Goal: Task Accomplishment & Management: Complete application form

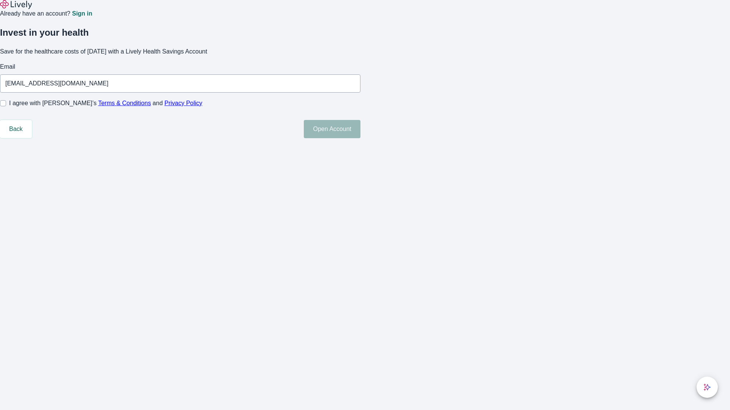
click at [6, 106] on input "I agree with Lively’s Terms & Conditions and Privacy Policy" at bounding box center [3, 103] width 6 height 6
checkbox input "true"
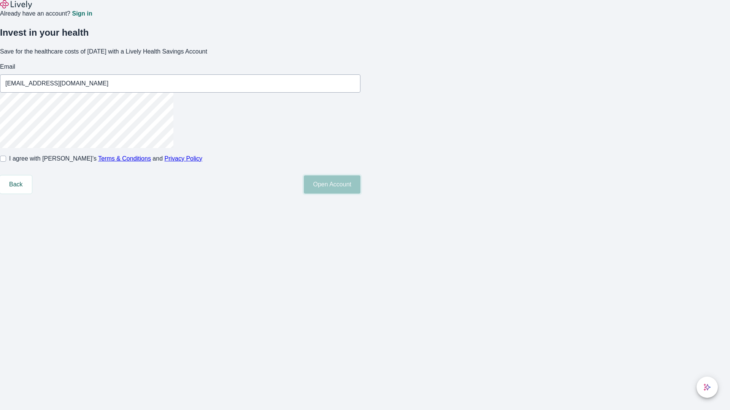
click at [360, 194] on button "Open Account" at bounding box center [332, 185] width 57 height 18
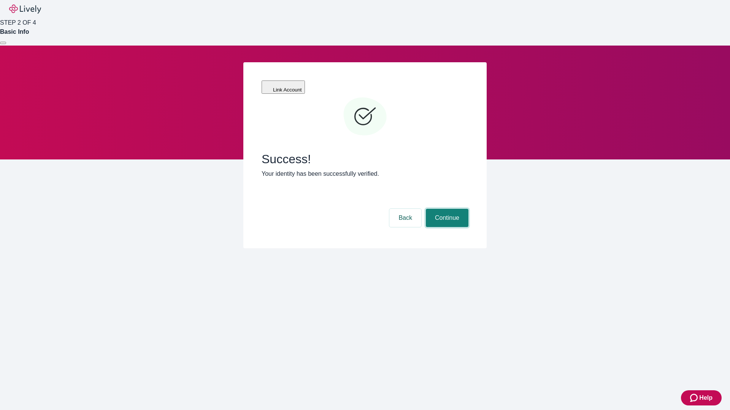
click at [446, 209] on button "Continue" at bounding box center [447, 218] width 43 height 18
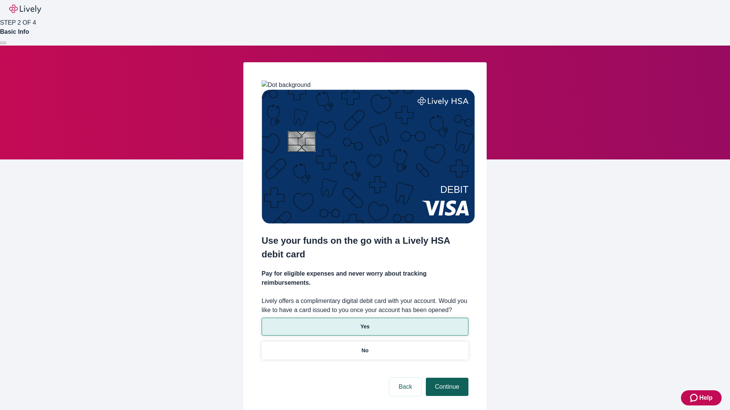
click at [364, 347] on p "No" at bounding box center [364, 351] width 7 height 8
click at [446, 378] on button "Continue" at bounding box center [447, 387] width 43 height 18
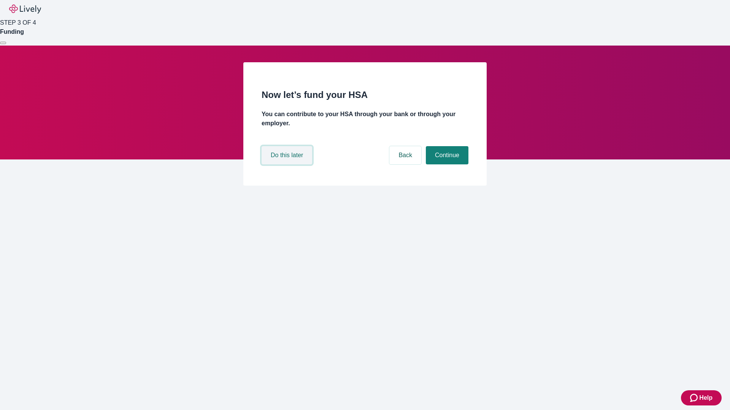
click at [288, 165] on button "Do this later" at bounding box center [286, 155] width 51 height 18
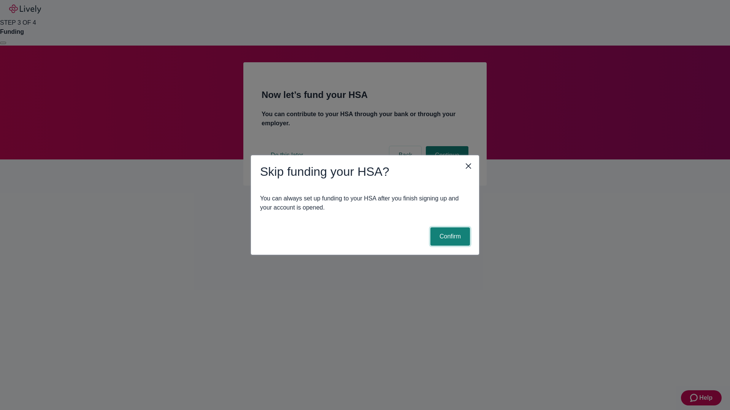
click at [449, 237] on button "Confirm" at bounding box center [450, 237] width 40 height 18
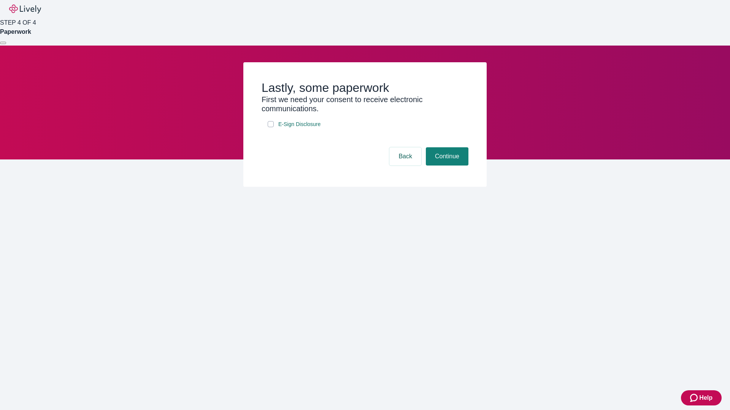
click at [271, 127] on input "E-Sign Disclosure" at bounding box center [270, 124] width 6 height 6
checkbox input "true"
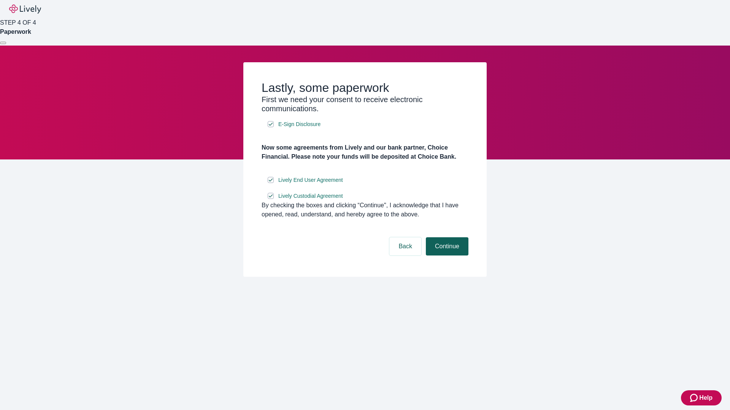
click at [446, 256] on button "Continue" at bounding box center [447, 246] width 43 height 18
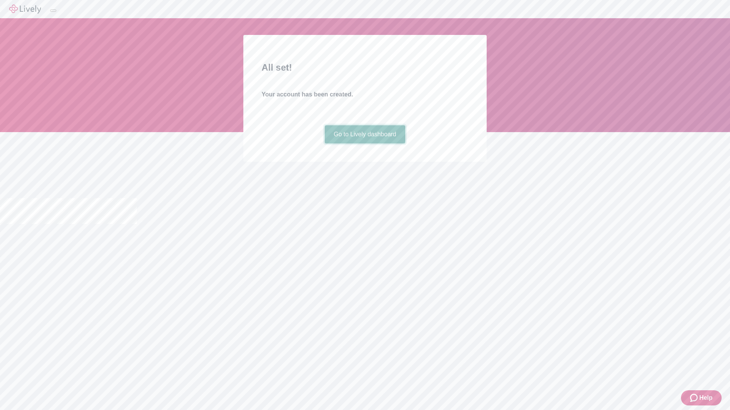
click at [364, 144] on link "Go to Lively dashboard" at bounding box center [364, 134] width 81 height 18
